Goal: Task Accomplishment & Management: Manage account settings

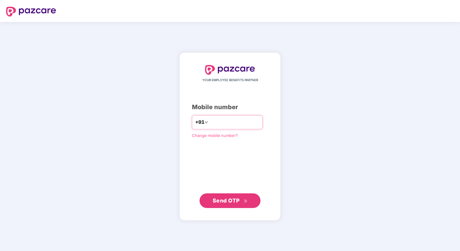
type input "**********"
click at [232, 204] on span "Send OTP" at bounding box center [230, 200] width 35 height 9
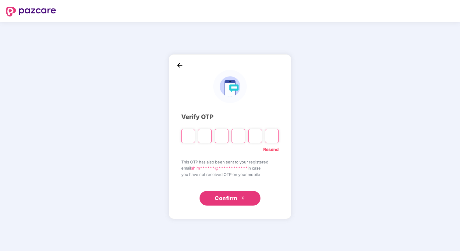
type input "*"
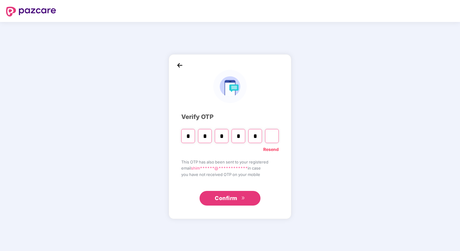
type input "*"
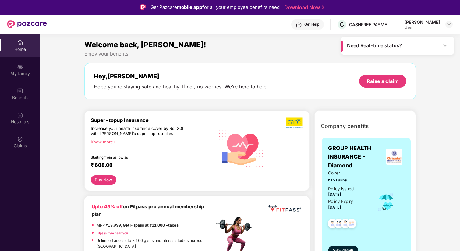
click at [440, 22] on div "Shimil Jas User" at bounding box center [429, 24] width 48 height 11
click at [447, 23] on img at bounding box center [449, 24] width 5 height 5
click at [311, 69] on div "Hey, Shimil Hope you’re staying safe and healthy. If not, no worries. We’re her…" at bounding box center [250, 81] width 332 height 36
click at [23, 72] on div "My family" at bounding box center [20, 73] width 40 height 6
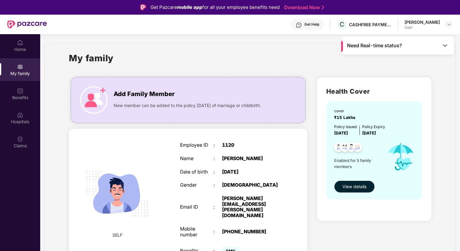
scroll to position [217, 0]
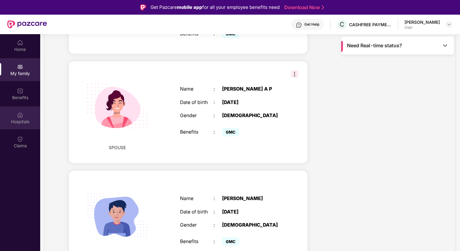
click at [23, 125] on div "Hospitals" at bounding box center [20, 117] width 40 height 23
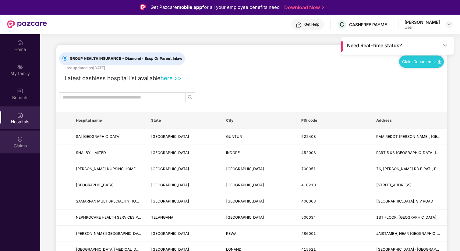
click at [25, 151] on div "Claims" at bounding box center [20, 141] width 40 height 23
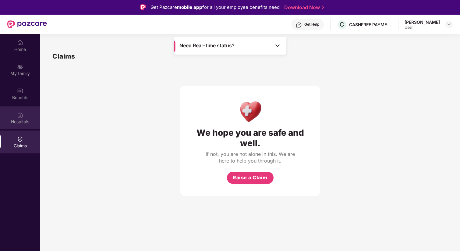
click at [23, 129] on div "Hospitals" at bounding box center [20, 117] width 40 height 23
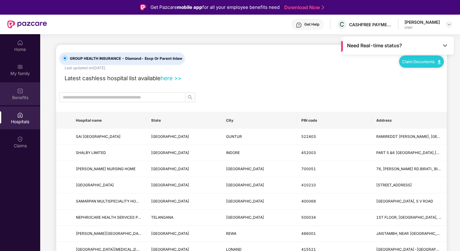
click at [27, 103] on div "Benefits" at bounding box center [20, 93] width 40 height 23
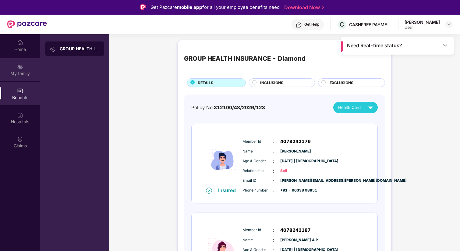
click at [24, 77] on div "My family" at bounding box center [20, 69] width 40 height 23
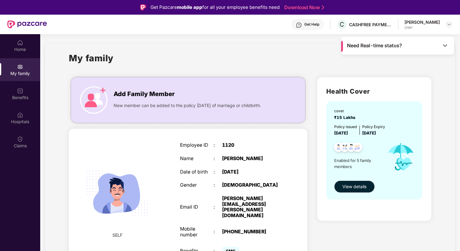
click at [444, 43] on img at bounding box center [445, 45] width 6 height 6
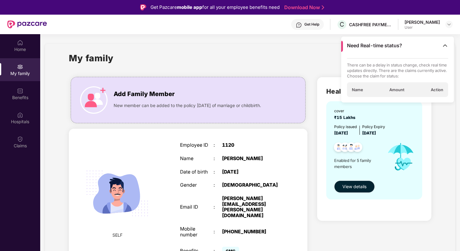
click at [288, 68] on div "My family" at bounding box center [250, 61] width 363 height 21
click at [446, 48] on img at bounding box center [445, 45] width 6 height 6
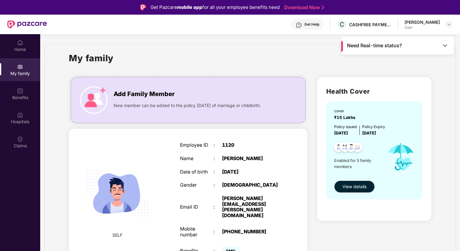
click at [355, 188] on span "View details" at bounding box center [355, 186] width 24 height 7
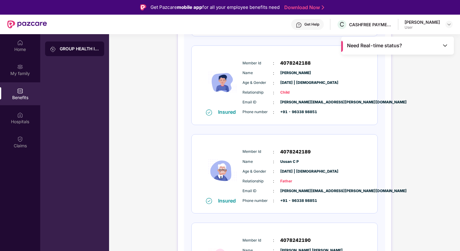
scroll to position [310, 0]
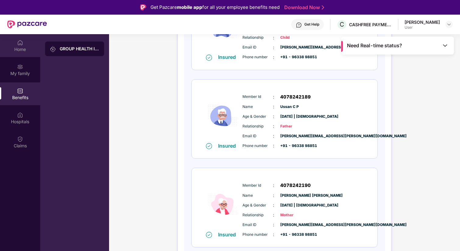
click at [27, 53] on div "Home" at bounding box center [20, 45] width 40 height 23
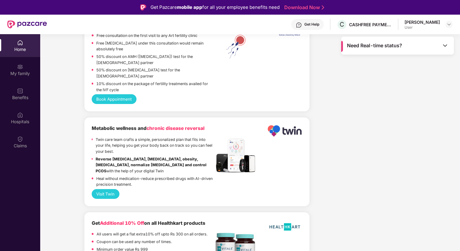
scroll to position [1367, 0]
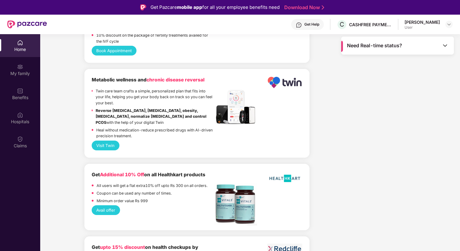
click at [430, 52] on div "Need Real-time status?" at bounding box center [397, 46] width 113 height 18
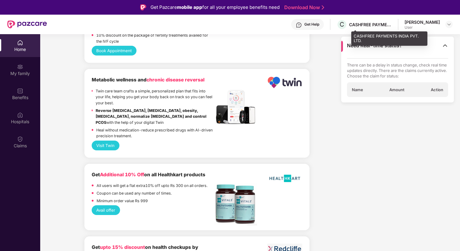
click at [380, 23] on div "CASHFREE PAYMENTS INDIA PVT. LTD." at bounding box center [370, 25] width 43 height 6
click at [434, 20] on div "[PERSON_NAME]" at bounding box center [422, 22] width 35 height 6
click at [455, 25] on header "Get Help C CASHFREE PAYMENTS INDIA PVT. LTD. Shimil Jas User" at bounding box center [230, 25] width 460 height 20
click at [450, 25] on img at bounding box center [449, 24] width 5 height 5
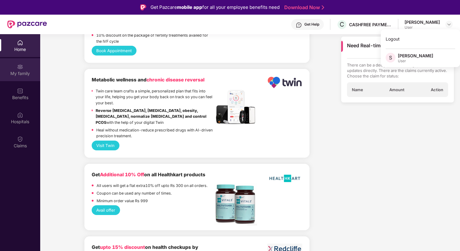
click at [22, 74] on div "My family" at bounding box center [20, 73] width 40 height 6
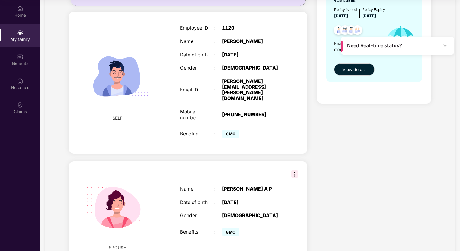
scroll to position [28, 0]
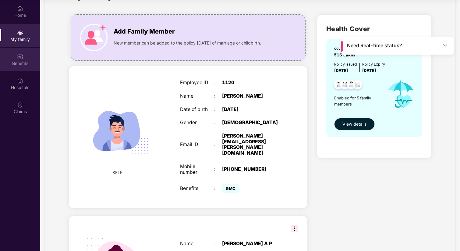
click at [21, 66] on div "Benefits" at bounding box center [20, 63] width 40 height 6
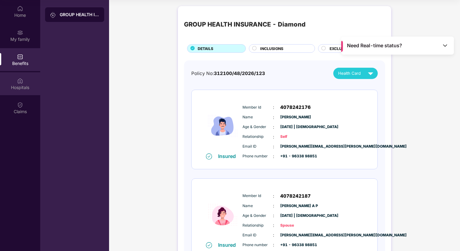
click at [21, 74] on div "Hospitals" at bounding box center [20, 83] width 40 height 23
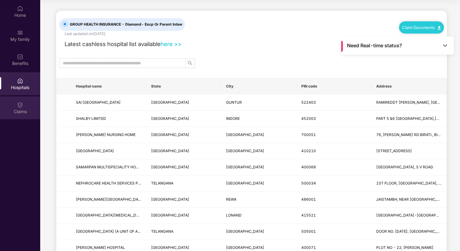
click at [23, 110] on div "Claims" at bounding box center [20, 112] width 40 height 6
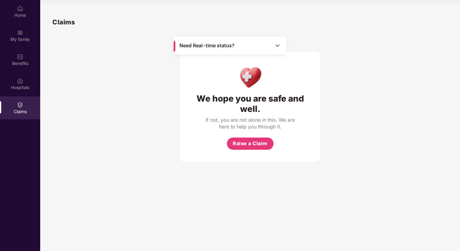
click at [276, 44] on img at bounding box center [278, 45] width 6 height 6
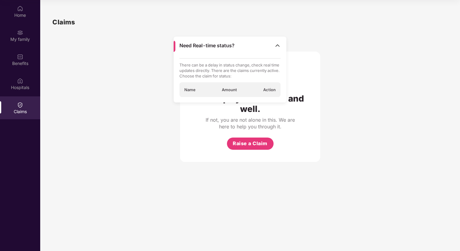
click at [109, 98] on div "We hope you are safe and well. If not, you are not alone in this. We are here t…" at bounding box center [250, 94] width 396 height 135
click at [23, 39] on div "My family" at bounding box center [20, 39] width 40 height 6
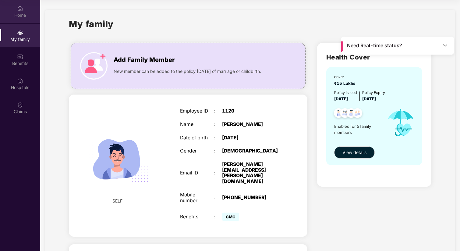
click at [23, 14] on div "Home" at bounding box center [20, 15] width 40 height 6
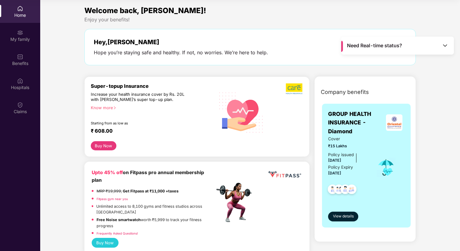
click at [444, 48] on img at bounding box center [445, 45] width 6 height 6
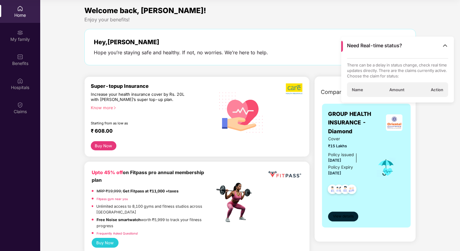
click at [353, 217] on span "View details" at bounding box center [343, 216] width 21 height 6
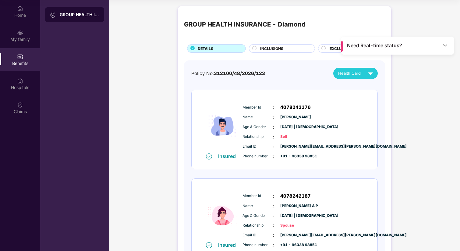
click at [446, 44] on img at bounding box center [445, 45] width 6 height 6
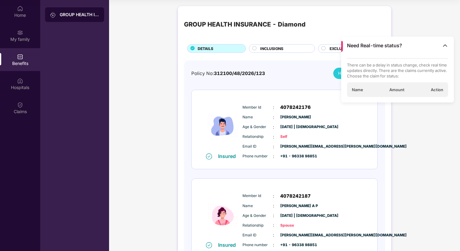
click at [443, 44] on img at bounding box center [445, 45] width 6 height 6
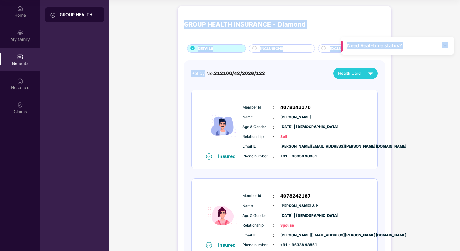
drag, startPoint x: 440, startPoint y: 44, endPoint x: 203, endPoint y: 72, distance: 238.8
click at [203, 72] on main "Need Real-time status? GROUP HEALTH INSURANCE - Diamond DETAILS INCLUSIONS EXCL…" at bounding box center [284, 125] width 351 height 251
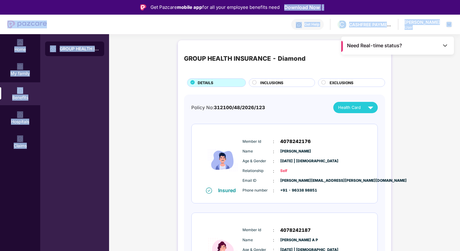
drag, startPoint x: 366, startPoint y: 41, endPoint x: 374, endPoint y: -2, distance: 43.8
click at [374, 0] on html "Get Pazcare mobile app for all your employee benefits need Download Now Get Hel…" at bounding box center [230, 125] width 460 height 251
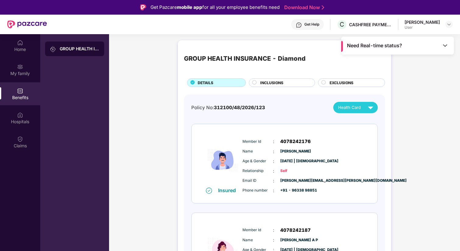
click at [370, 110] on img at bounding box center [371, 107] width 11 height 11
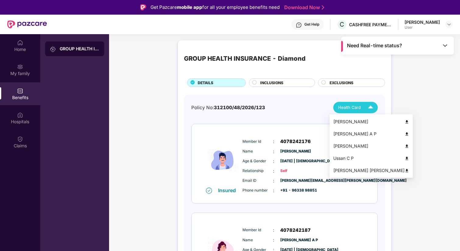
click at [405, 121] on img at bounding box center [407, 122] width 5 height 5
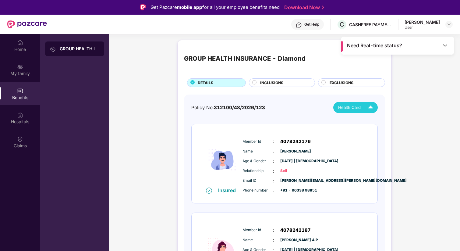
click at [352, 102] on div "Health Card" at bounding box center [357, 107] width 38 height 11
click at [22, 83] on div "Benefits" at bounding box center [20, 93] width 40 height 23
click at [26, 71] on div "My family" at bounding box center [20, 73] width 40 height 6
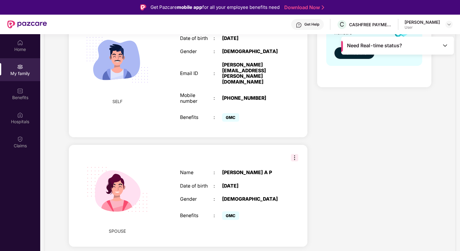
scroll to position [181, 0]
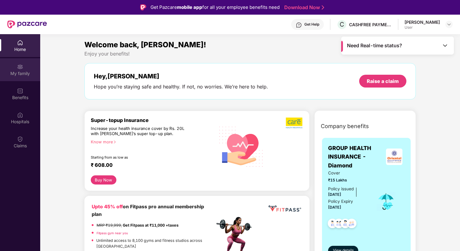
click at [24, 75] on div "My family" at bounding box center [20, 73] width 40 height 6
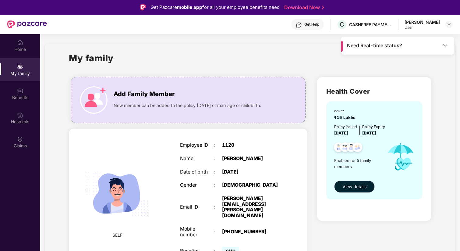
scroll to position [8, 0]
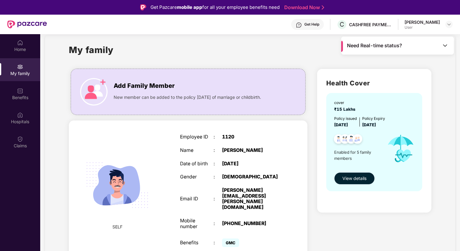
click at [352, 177] on span "View details" at bounding box center [355, 178] width 24 height 7
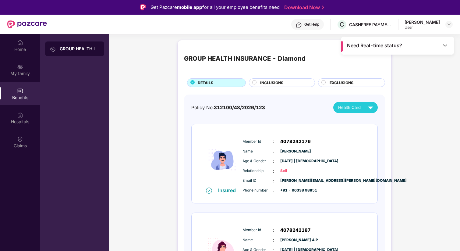
click at [359, 111] on div "Health Card" at bounding box center [357, 107] width 38 height 11
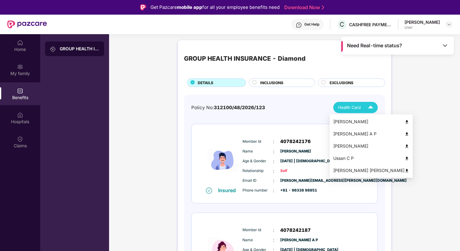
click at [353, 122] on div "[PERSON_NAME]" at bounding box center [372, 121] width 76 height 7
